Goal: Check status: Check status

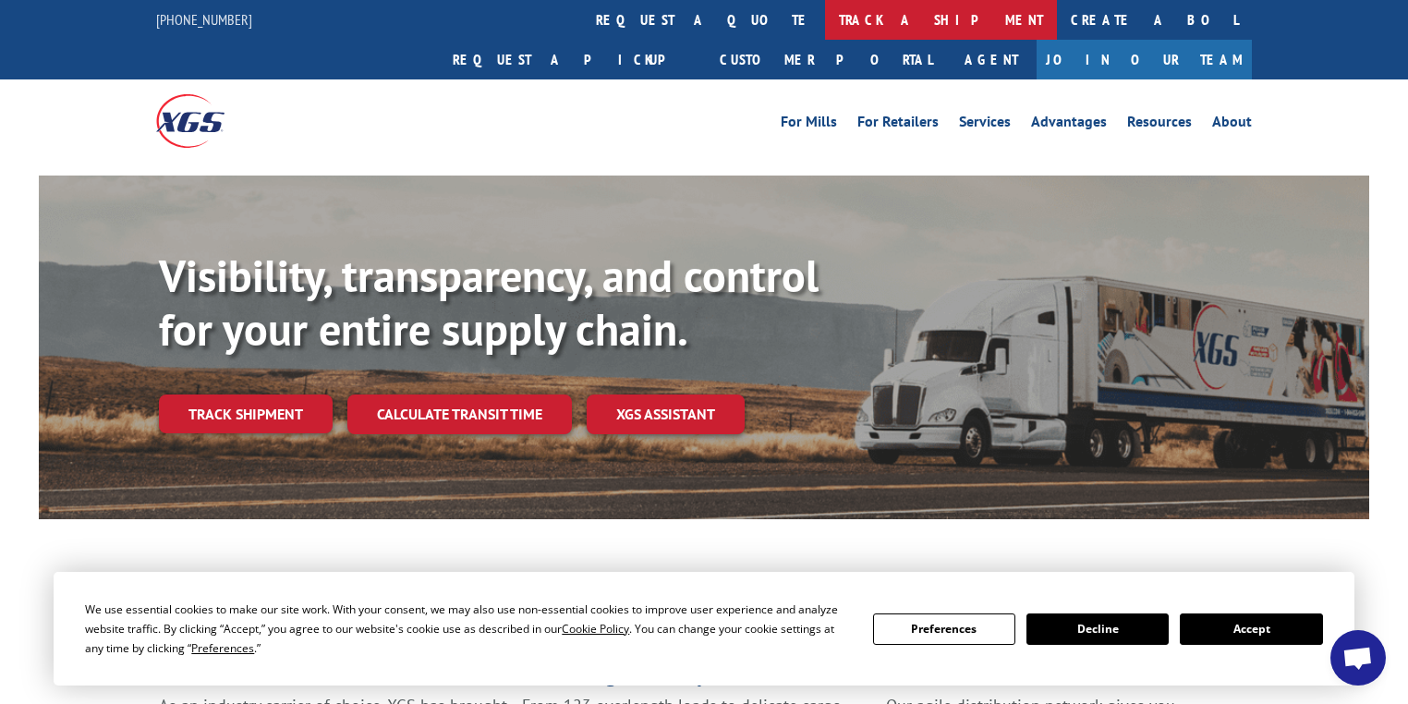
click at [825, 26] on link "track a shipment" at bounding box center [941, 20] width 232 height 40
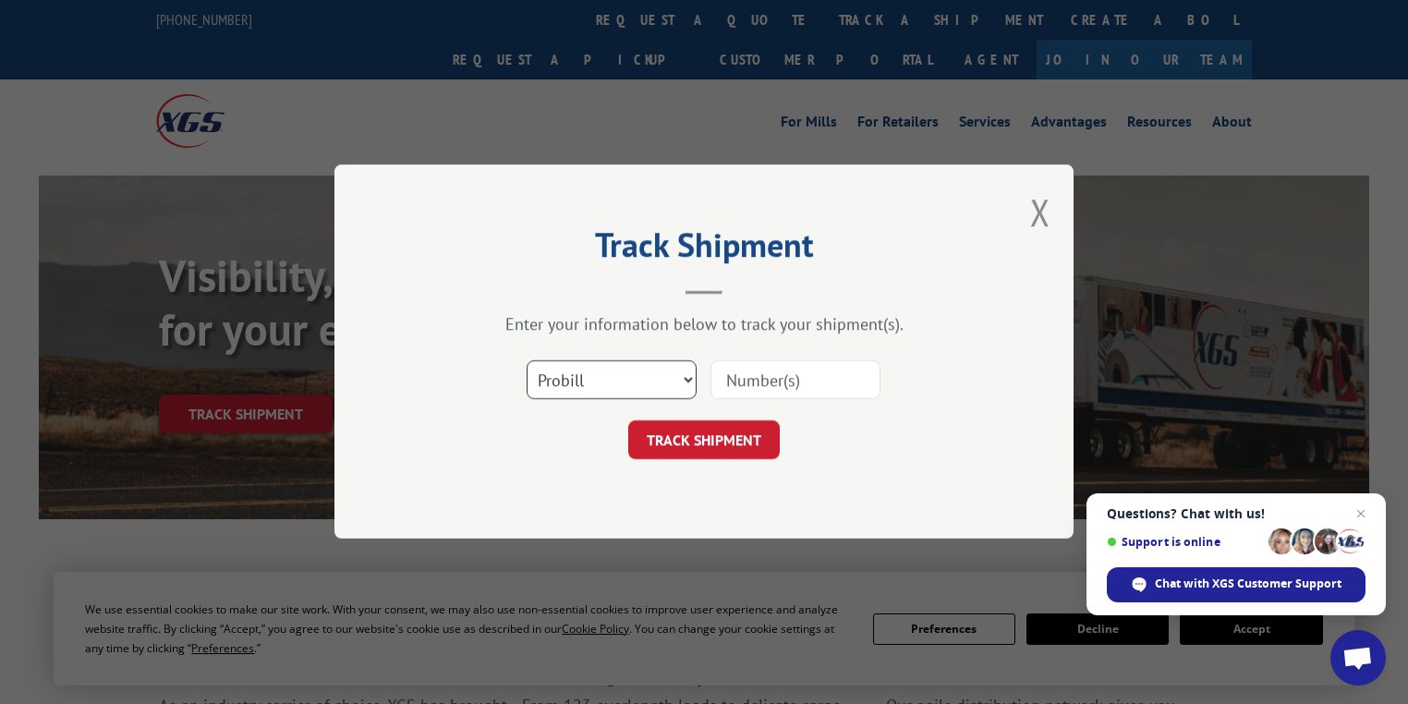
click at [595, 389] on select "Select category... Probill BOL PO" at bounding box center [611, 380] width 170 height 39
select select "po"
click at [526, 361] on select "Select category... Probill BOL PO" at bounding box center [611, 380] width 170 height 39
click at [750, 392] on input at bounding box center [795, 380] width 170 height 39
paste input "85507270"
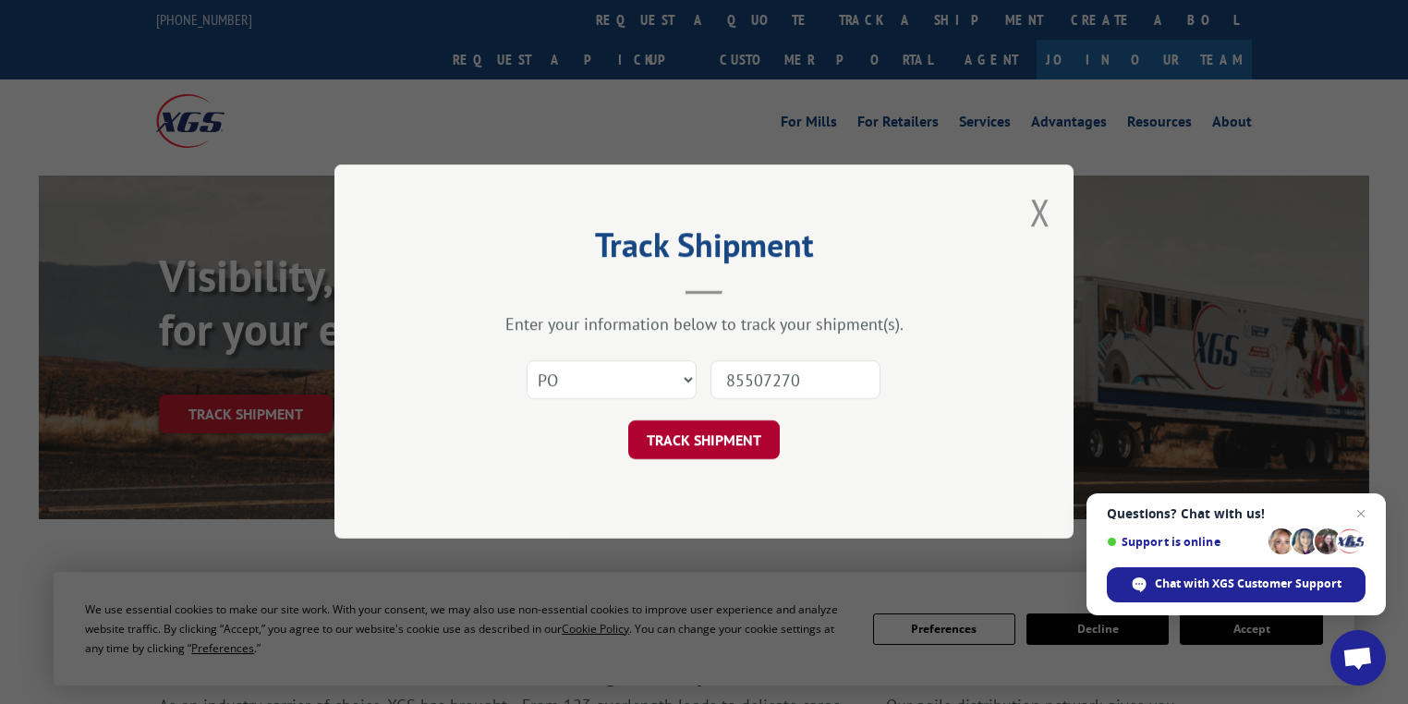
type input "85507270"
click at [756, 436] on button "TRACK SHIPMENT" at bounding box center [703, 440] width 151 height 39
